Goal: Information Seeking & Learning: Check status

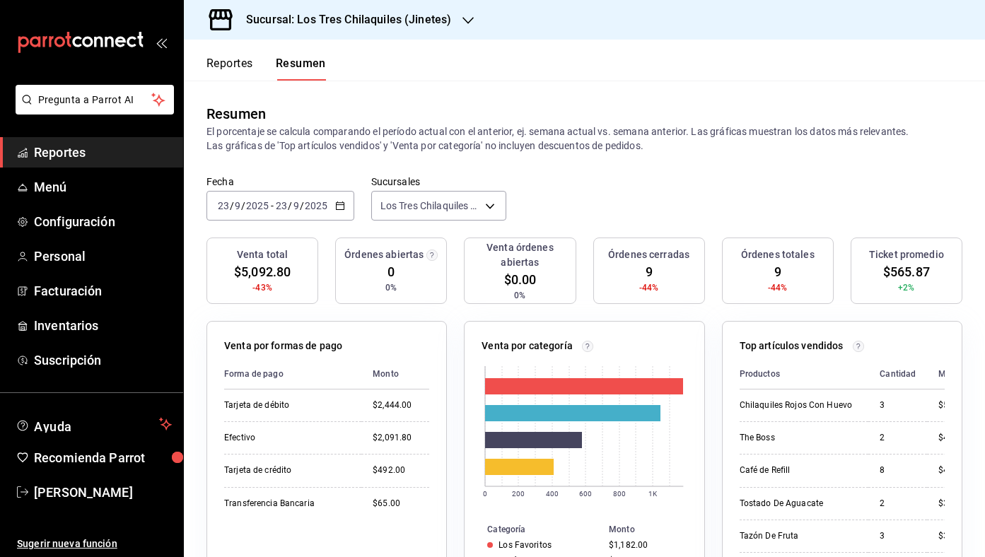
click at [230, 62] on button "Reportes" at bounding box center [229, 69] width 47 height 24
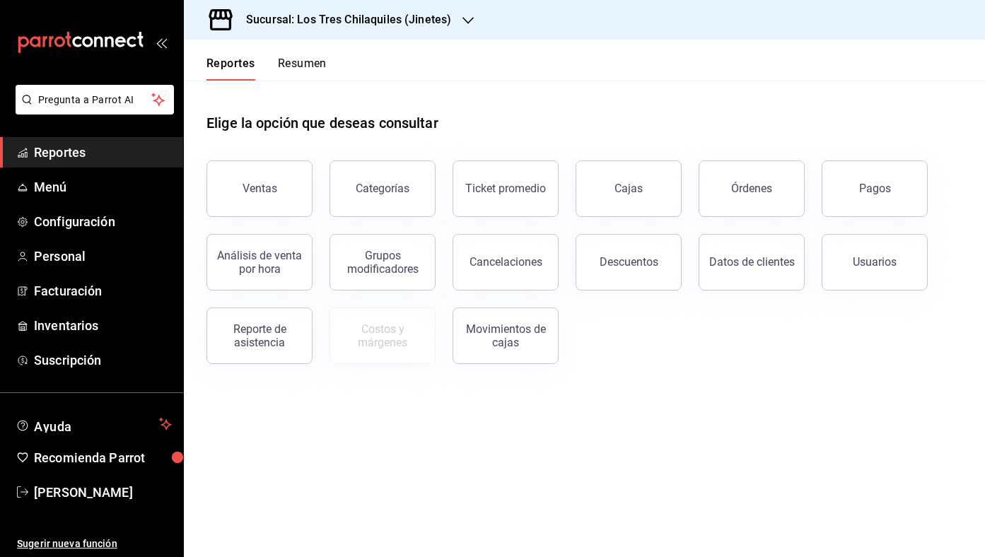
click at [300, 62] on button "Resumen" at bounding box center [302, 69] width 49 height 24
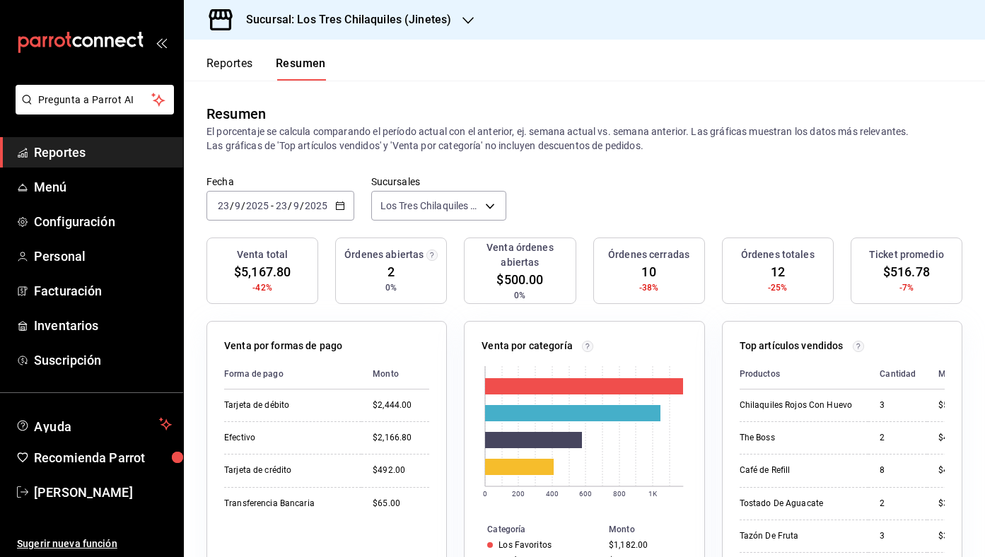
click at [235, 58] on button "Reportes" at bounding box center [229, 69] width 47 height 24
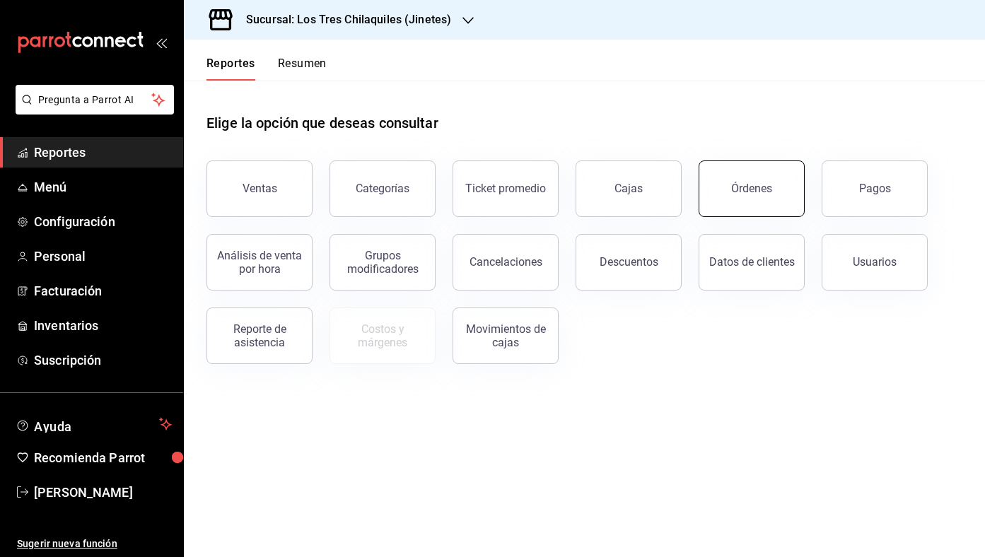
click at [777, 185] on button "Órdenes" at bounding box center [752, 188] width 106 height 57
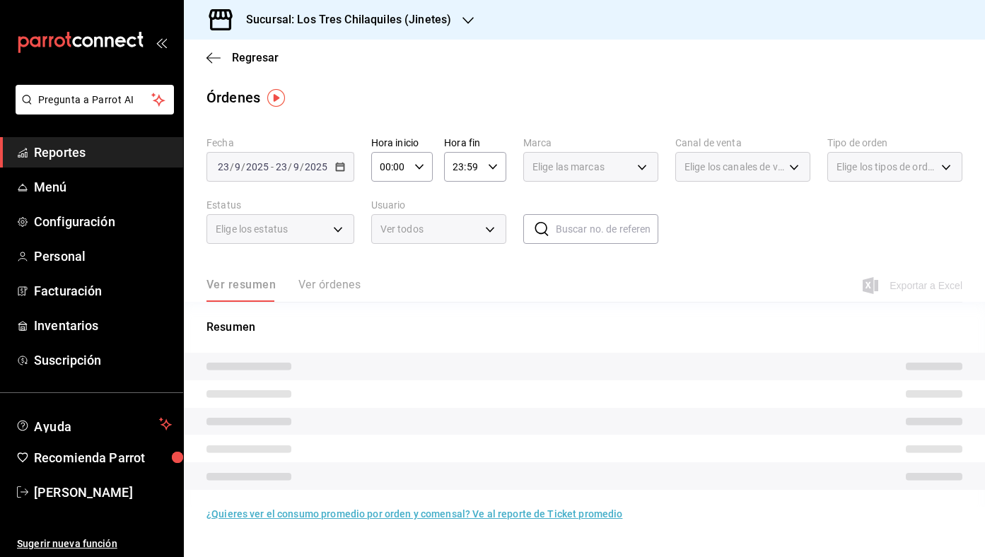
click at [346, 284] on div "Ver resumen Ver órdenes" at bounding box center [283, 290] width 154 height 24
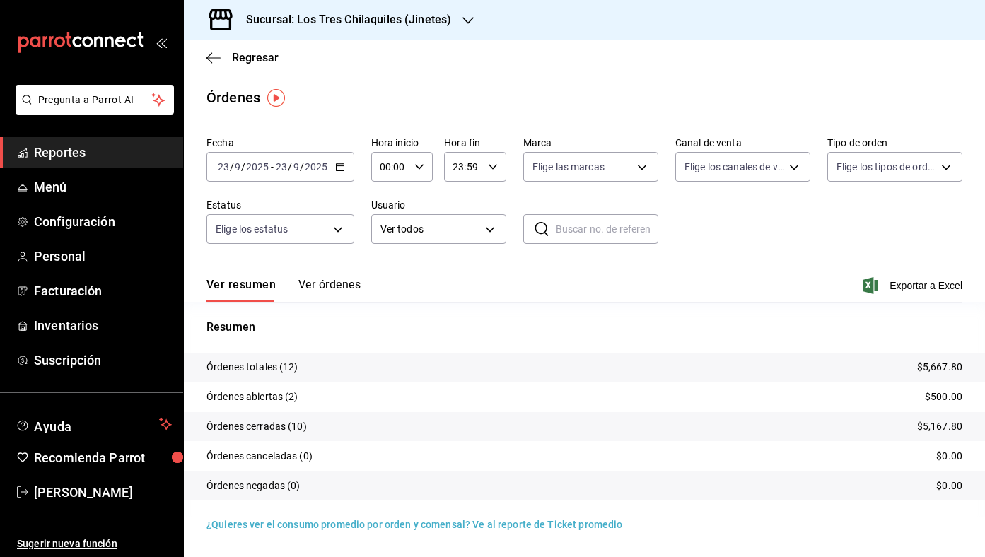
click at [346, 284] on button "Ver órdenes" at bounding box center [329, 290] width 62 height 24
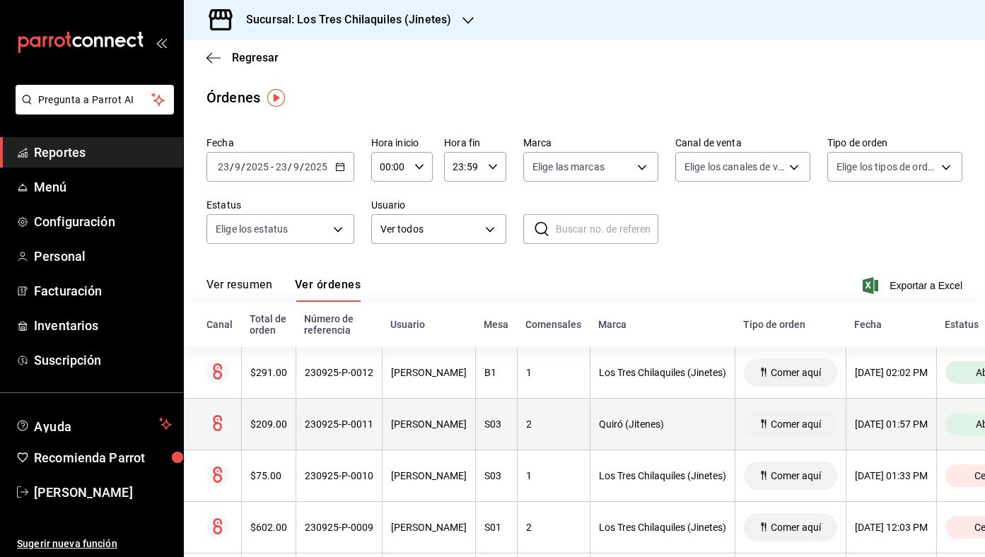
click at [571, 420] on div "2" at bounding box center [553, 424] width 55 height 11
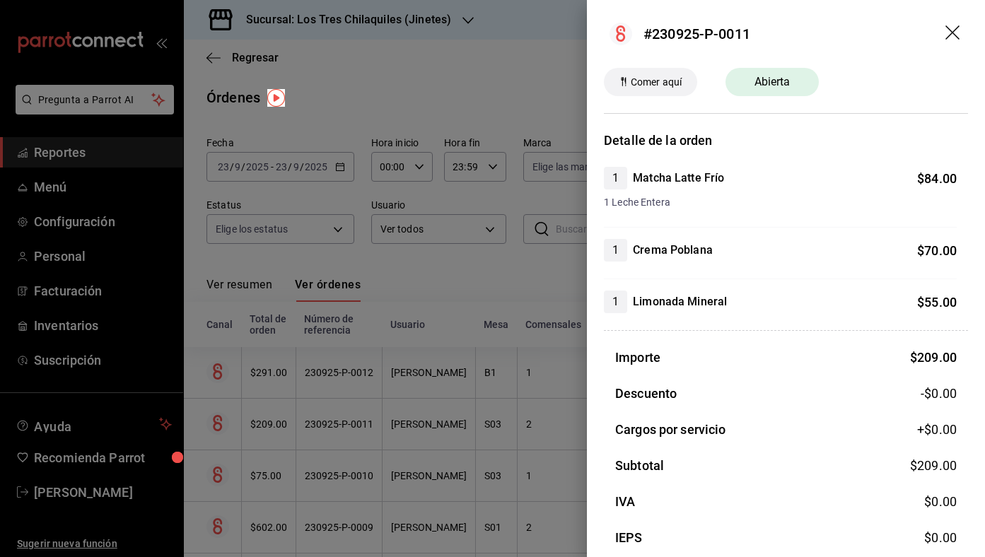
click at [544, 386] on div at bounding box center [492, 278] width 985 height 557
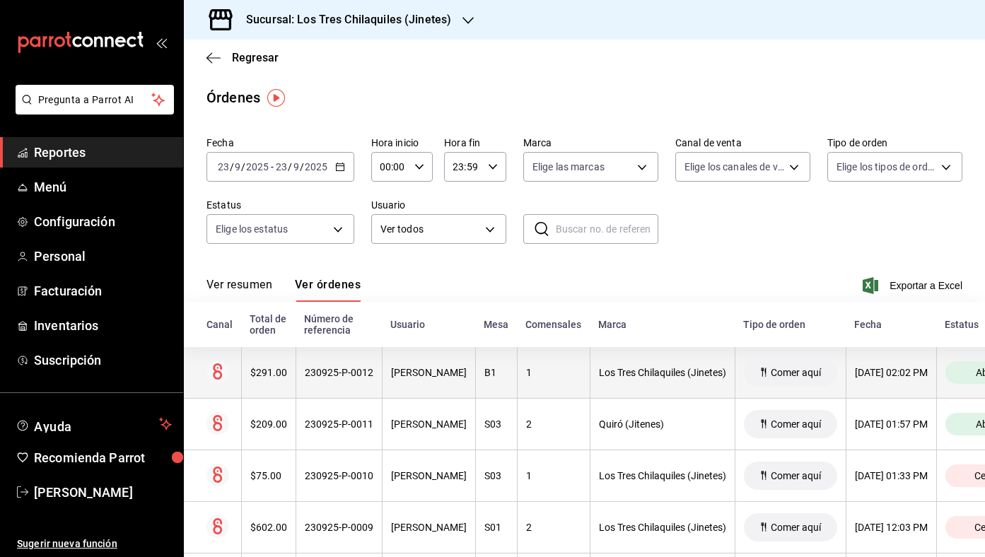
click at [502, 351] on th "B1" at bounding box center [496, 373] width 42 height 52
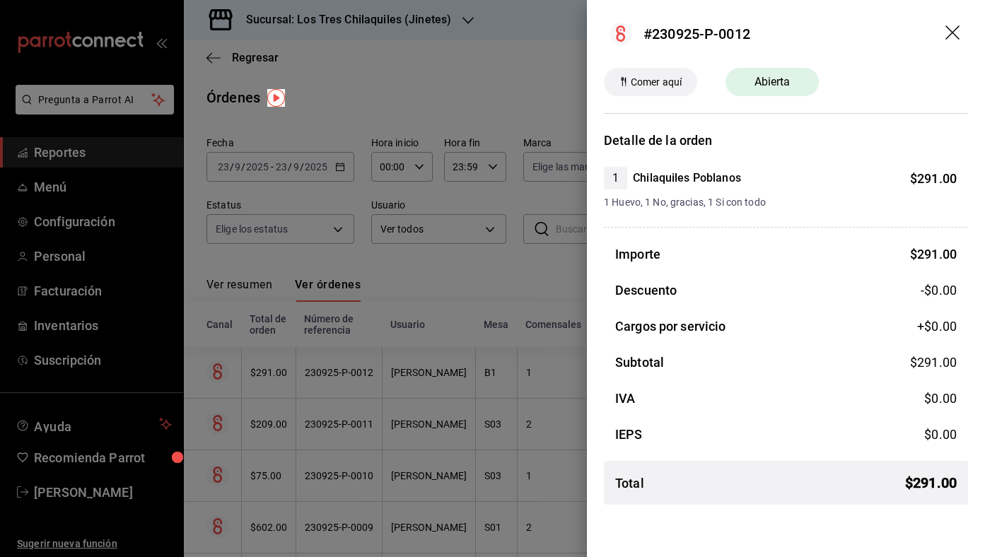
click at [566, 288] on div at bounding box center [492, 278] width 985 height 557
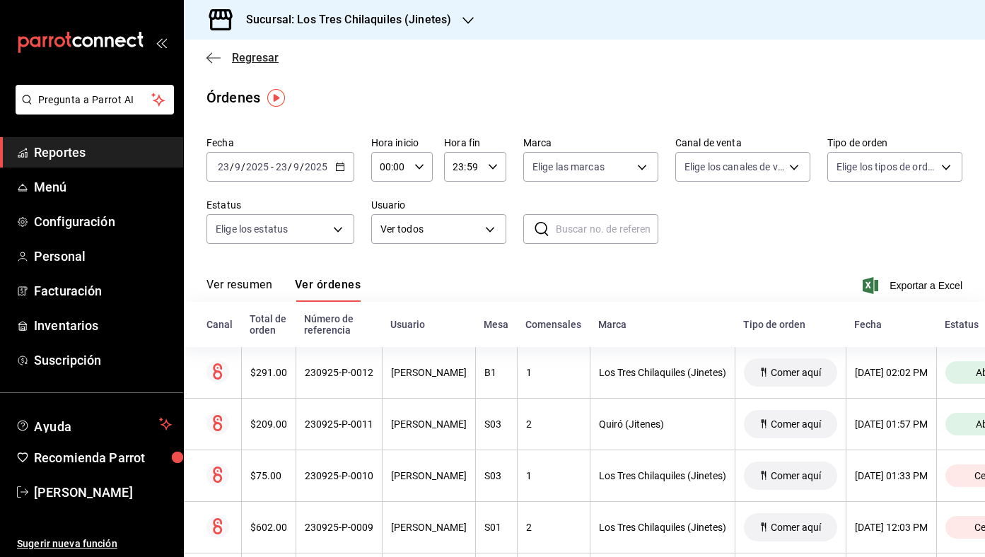
click at [271, 60] on span "Regresar" at bounding box center [255, 57] width 47 height 13
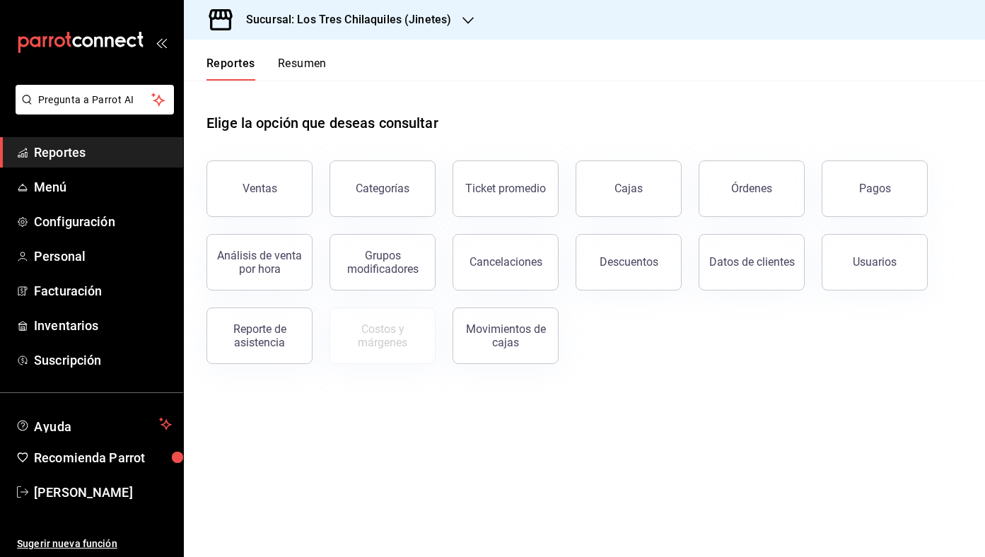
click at [280, 59] on button "Resumen" at bounding box center [302, 69] width 49 height 24
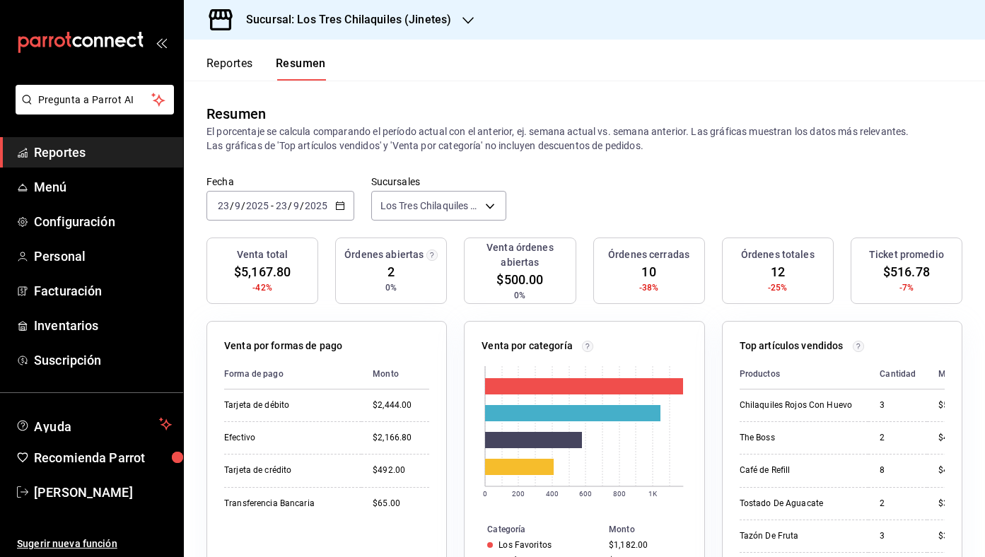
click at [344, 210] on icon "button" at bounding box center [340, 206] width 10 height 10
click at [302, 337] on span "Mes actual" at bounding box center [273, 344] width 110 height 15
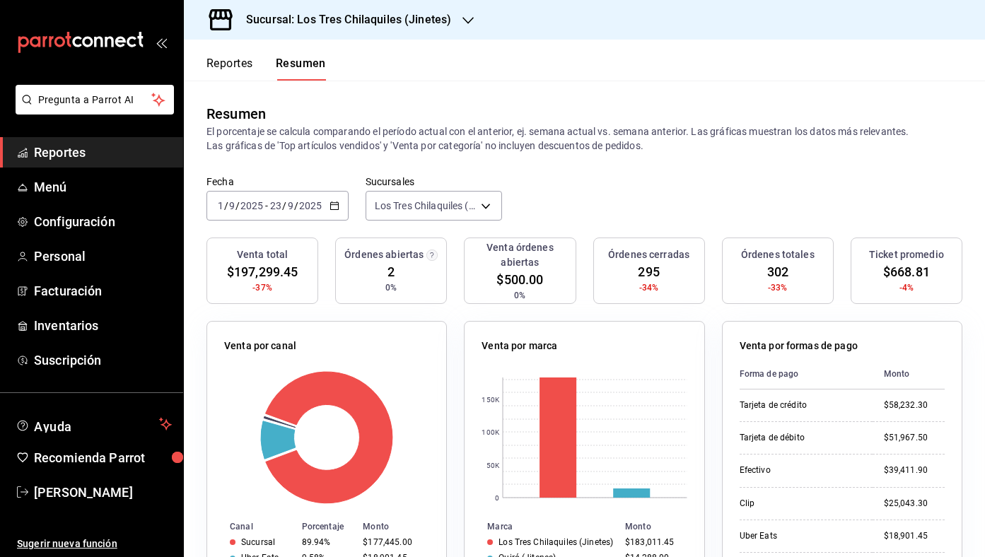
click at [337, 207] on icon "button" at bounding box center [334, 206] width 10 height 10
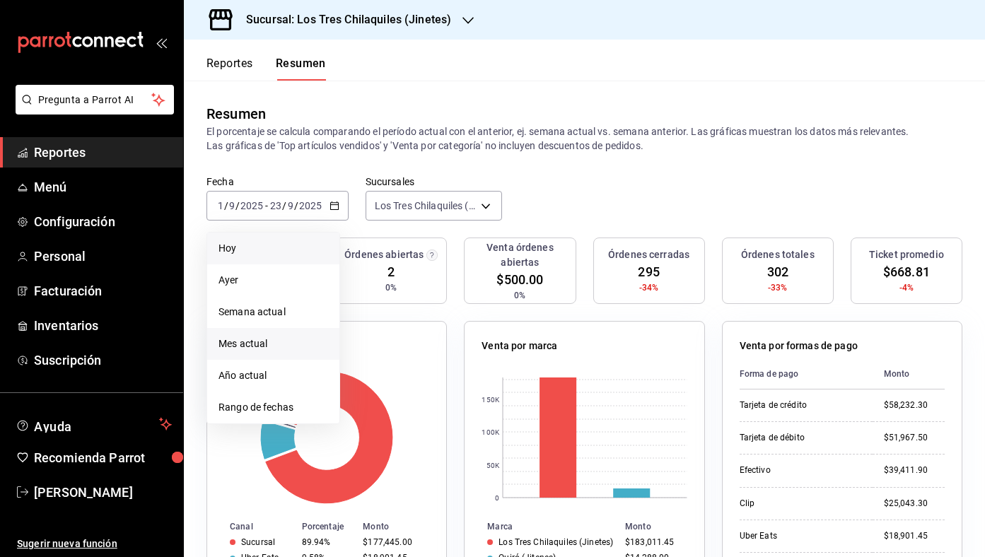
click at [279, 249] on span "Hoy" at bounding box center [273, 248] width 110 height 15
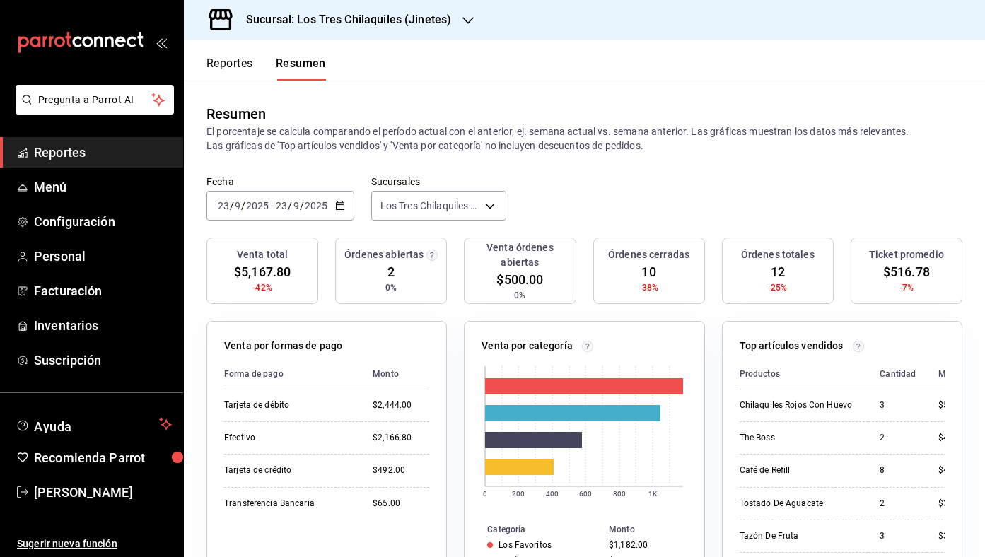
click at [233, 68] on button "Reportes" at bounding box center [229, 69] width 47 height 24
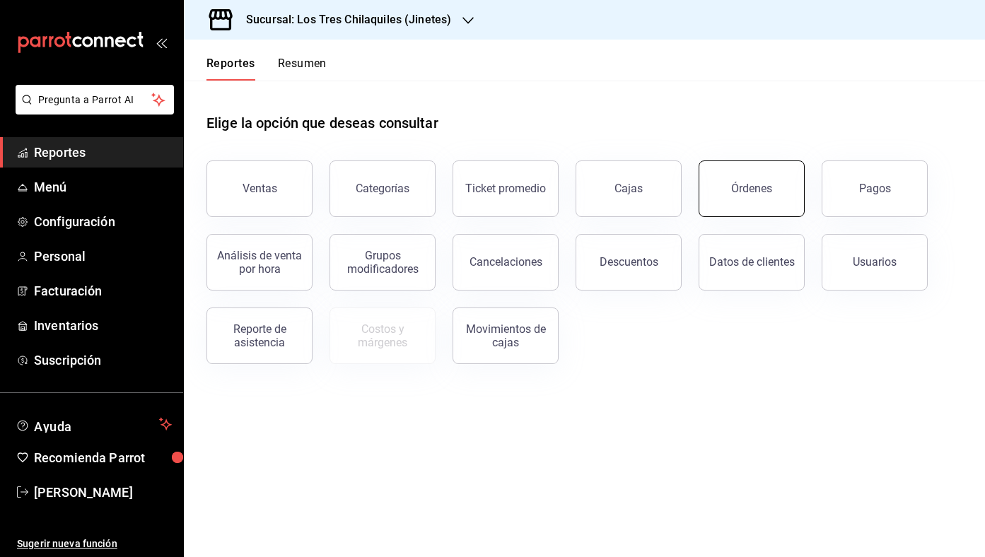
click at [742, 189] on div "Órdenes" at bounding box center [751, 188] width 41 height 13
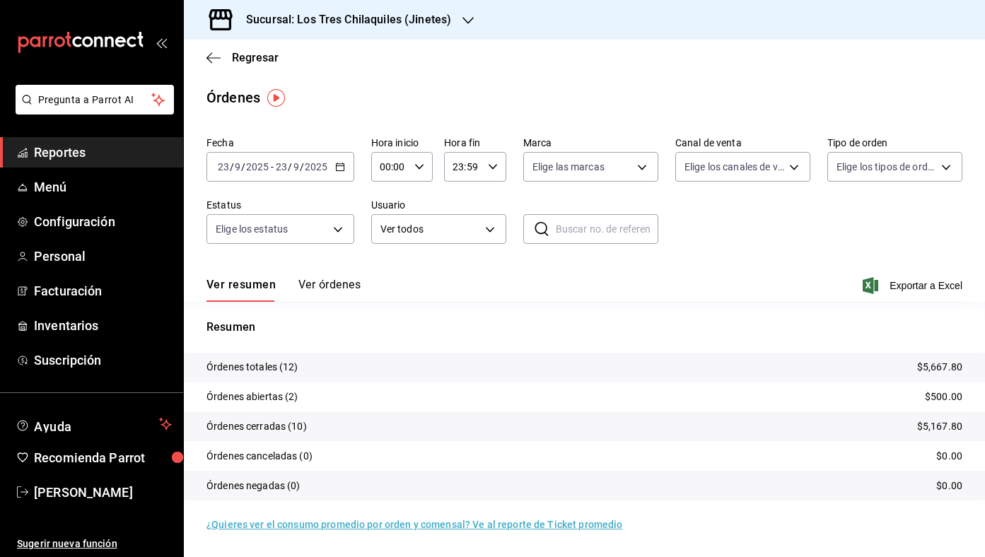
click at [323, 283] on button "Ver órdenes" at bounding box center [329, 290] width 62 height 24
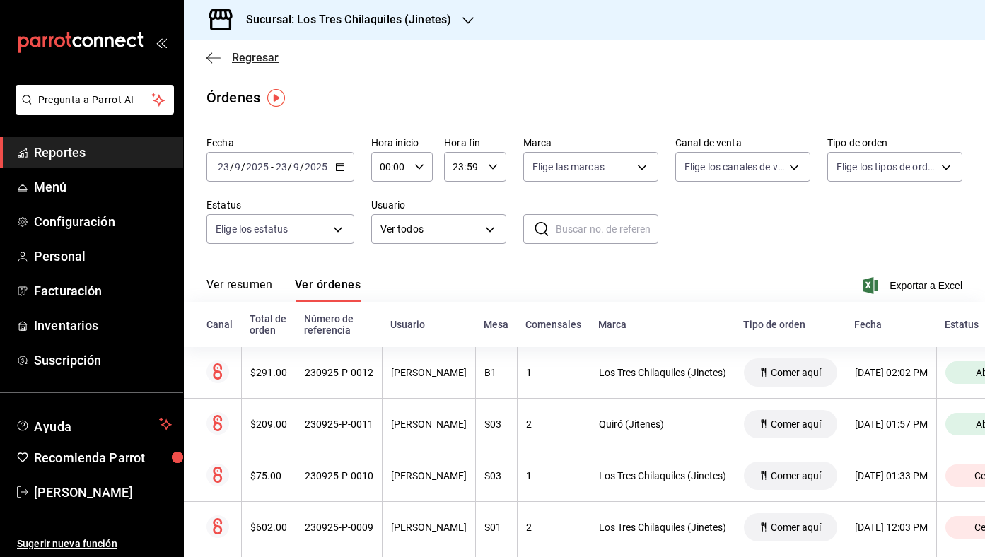
click at [272, 56] on span "Regresar" at bounding box center [255, 57] width 47 height 13
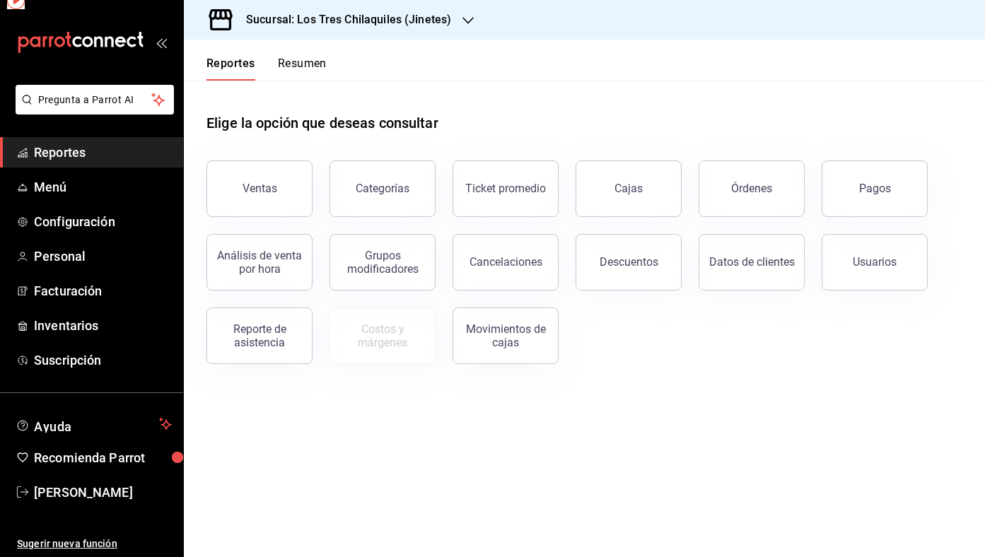
click at [296, 63] on button "Resumen" at bounding box center [302, 69] width 49 height 24
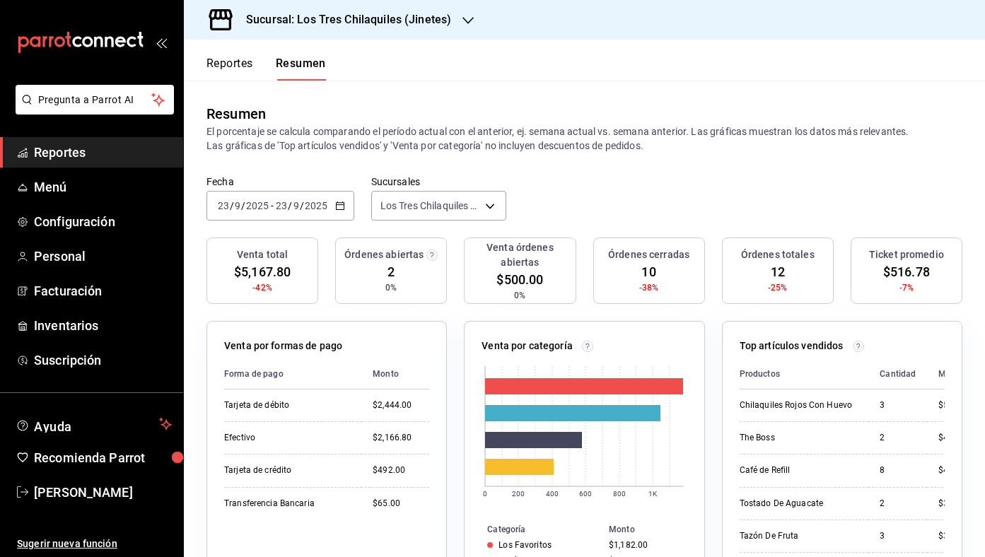
click at [258, 74] on div "Reportes Resumen" at bounding box center [265, 69] width 119 height 24
click at [238, 67] on button "Reportes" at bounding box center [229, 69] width 47 height 24
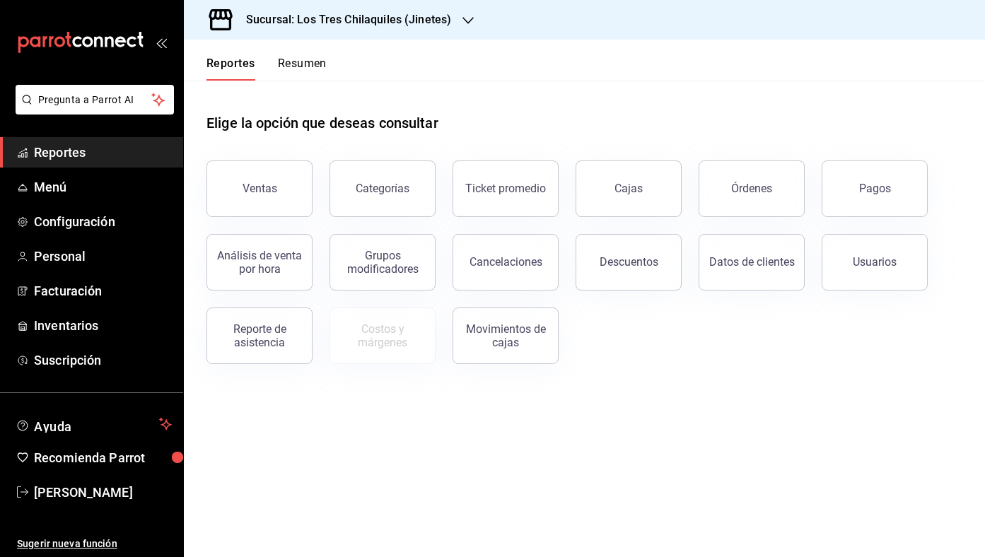
click at [321, 71] on button "Resumen" at bounding box center [302, 69] width 49 height 24
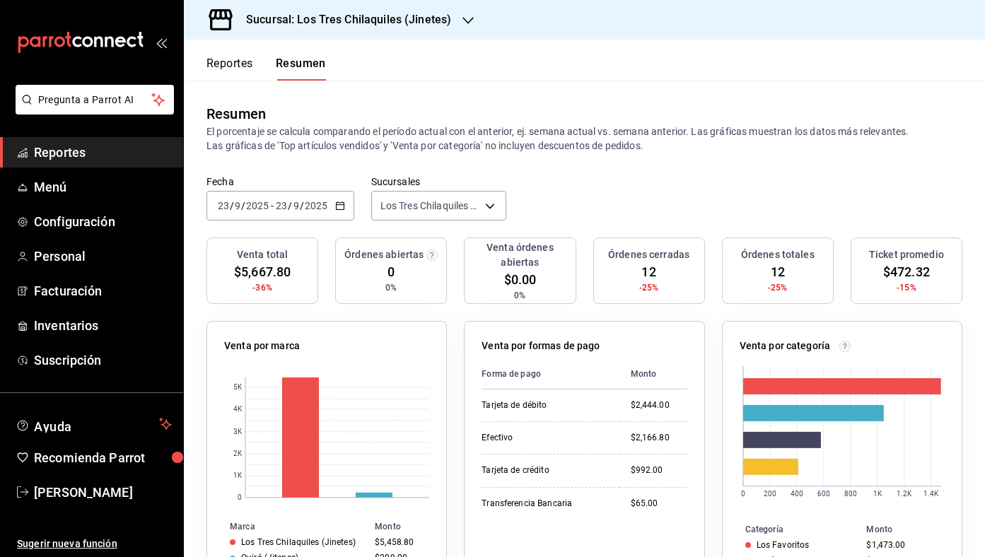
click at [245, 75] on button "Reportes" at bounding box center [229, 69] width 47 height 24
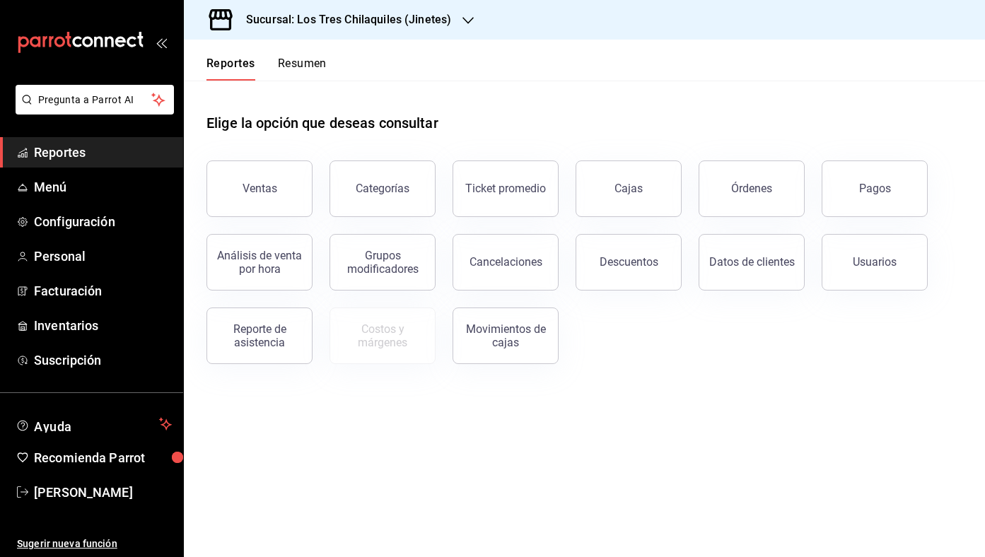
click at [321, 60] on button "Resumen" at bounding box center [302, 69] width 49 height 24
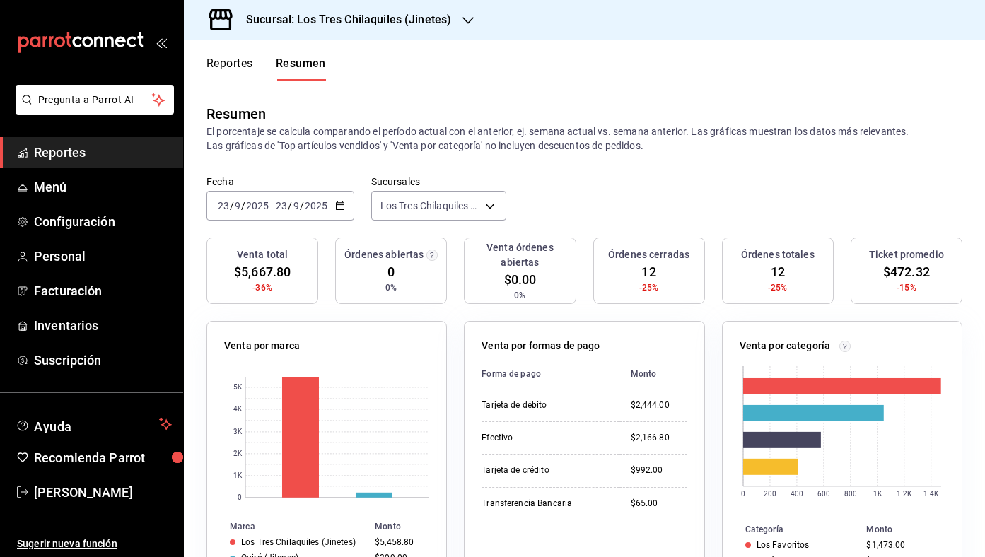
click at [335, 199] on div "[DATE] [DATE] - [DATE] [DATE]" at bounding box center [280, 206] width 148 height 30
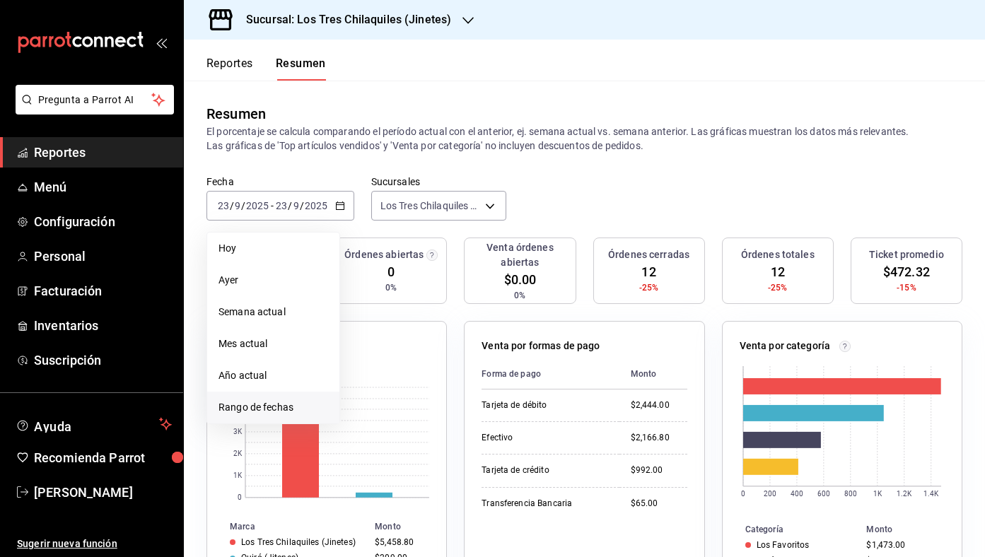
click at [291, 396] on li "Rango de fechas" at bounding box center [273, 408] width 132 height 32
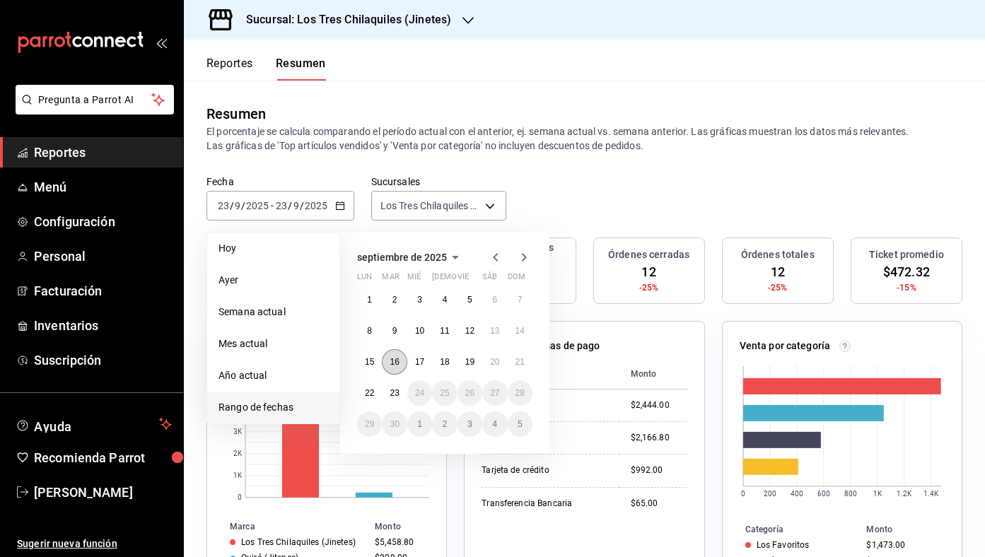
click at [397, 361] on abbr "16" at bounding box center [394, 362] width 9 height 10
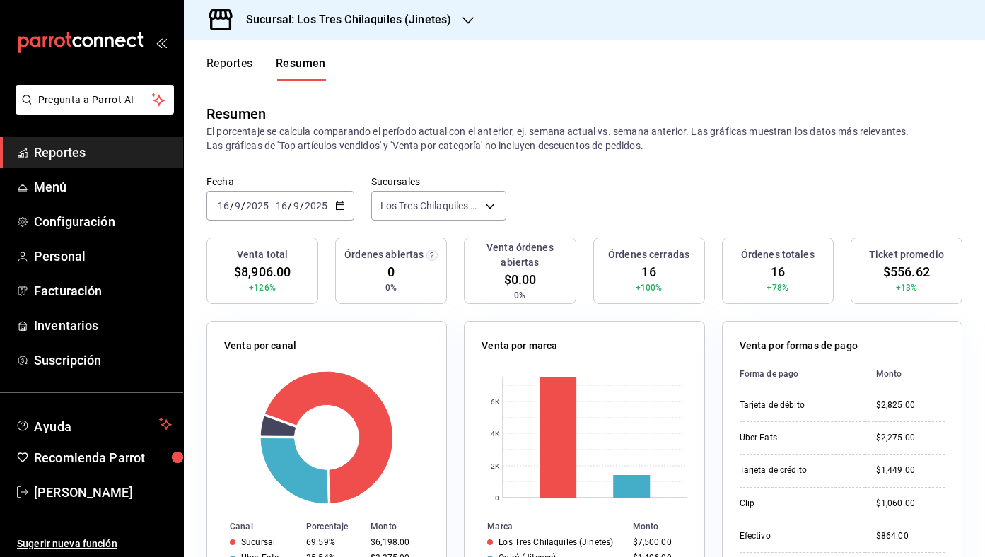
click at [344, 209] on icon "button" at bounding box center [340, 206] width 10 height 10
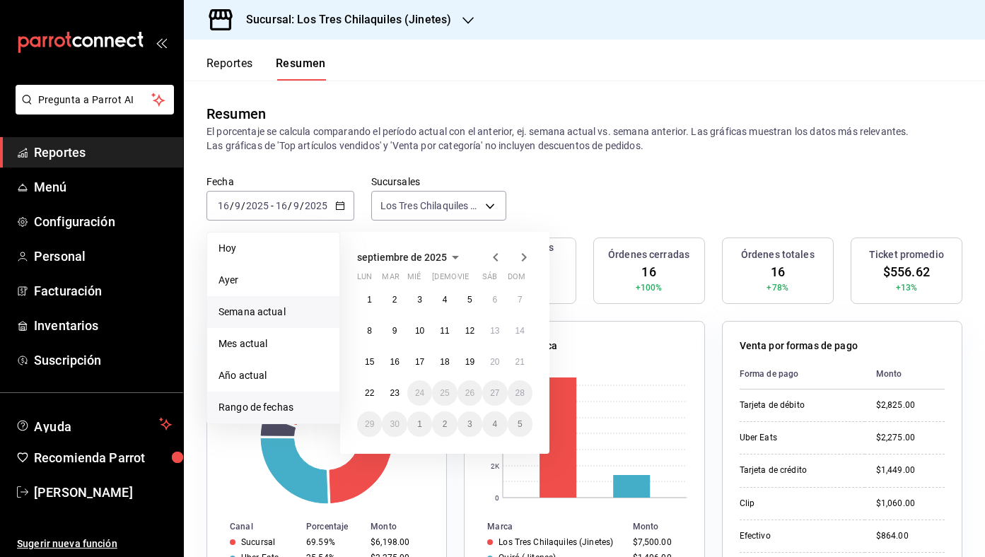
click at [286, 308] on span "Semana actual" at bounding box center [273, 312] width 110 height 15
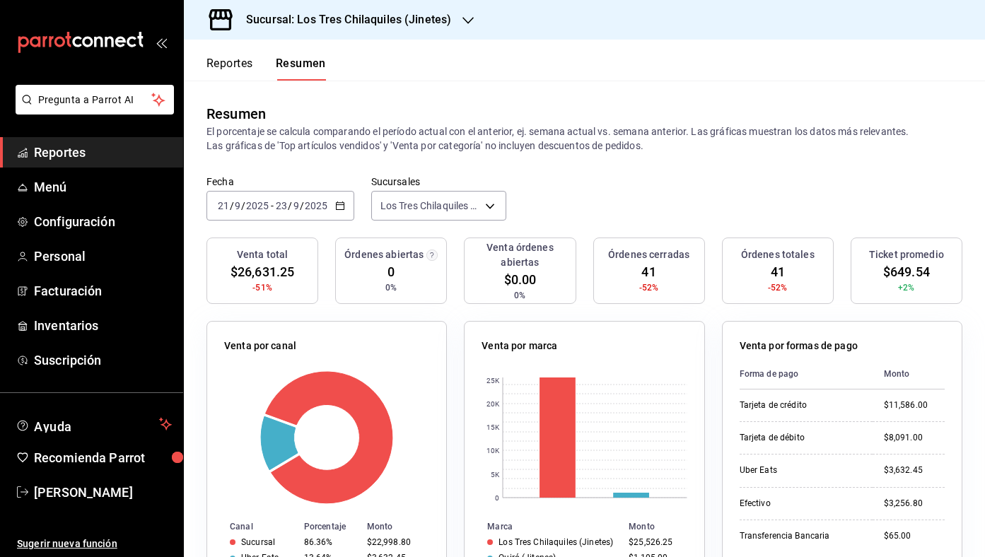
click at [335, 208] on icon "button" at bounding box center [340, 206] width 10 height 10
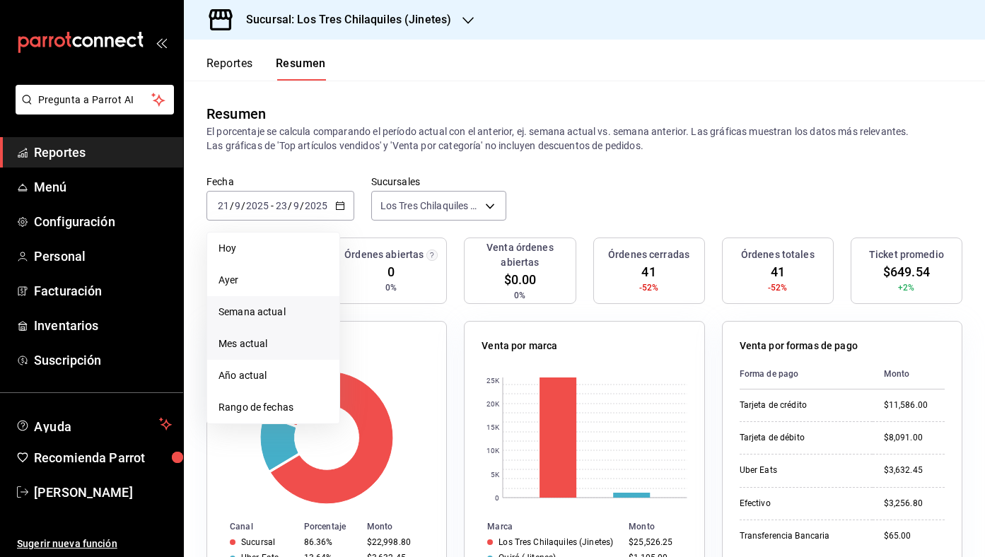
click at [276, 346] on span "Mes actual" at bounding box center [273, 344] width 110 height 15
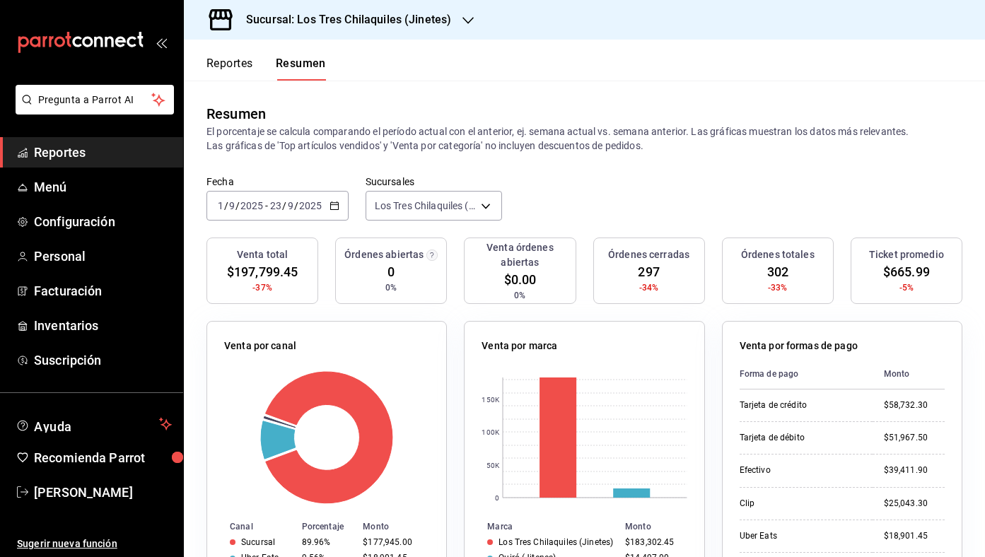
click at [224, 61] on button "Reportes" at bounding box center [229, 69] width 47 height 24
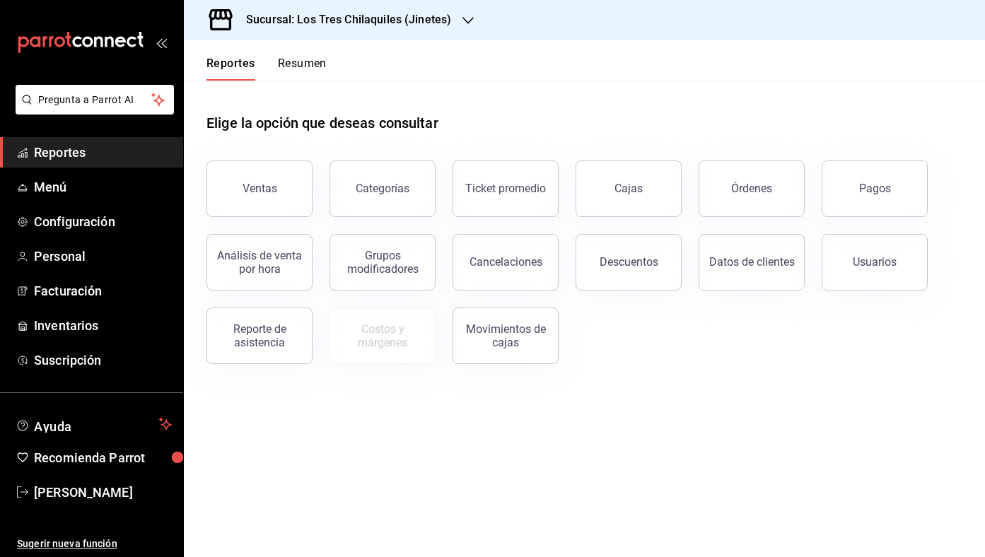
click at [303, 58] on button "Resumen" at bounding box center [302, 69] width 49 height 24
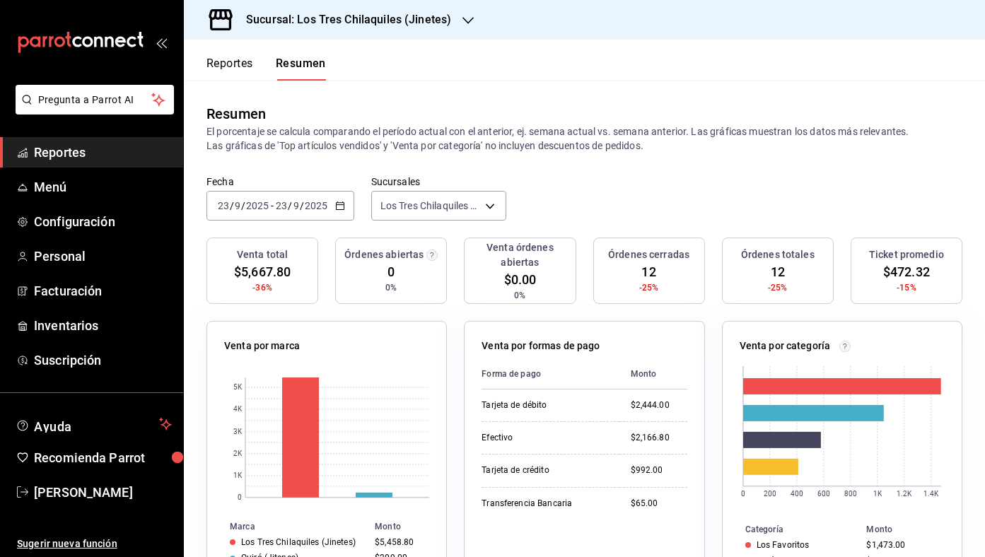
scroll to position [397, 0]
